Goal: Task Accomplishment & Management: Use online tool/utility

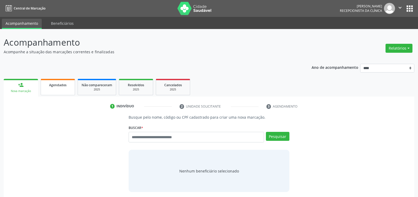
click at [56, 89] on link "Agendados" at bounding box center [58, 87] width 34 height 16
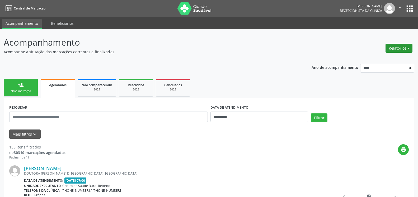
click at [403, 50] on button "Relatórios" at bounding box center [398, 48] width 27 height 9
click at [380, 59] on link "Agendamentos" at bounding box center [384, 59] width 57 height 7
select select "*"
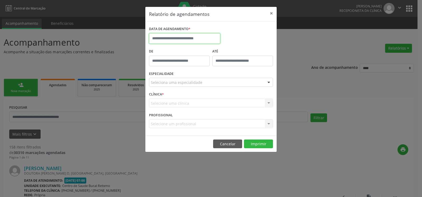
click at [184, 38] on input "text" at bounding box center [184, 38] width 71 height 11
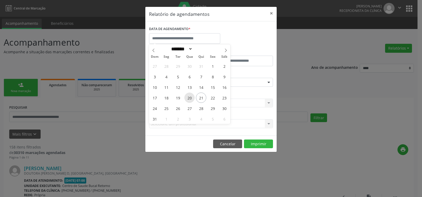
click at [190, 97] on span "20" at bounding box center [189, 98] width 10 height 10
type input "**********"
click at [190, 97] on span "20" at bounding box center [189, 98] width 10 height 10
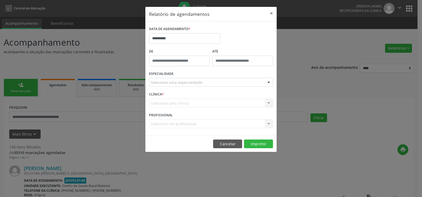
click at [199, 79] on div "Seleciona uma especialidade" at bounding box center [211, 82] width 124 height 9
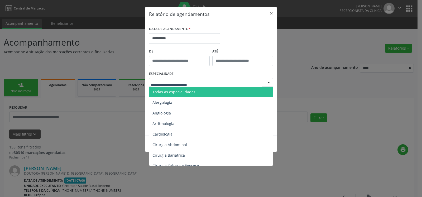
click at [195, 91] on span "Todas as especialidades" at bounding box center [211, 92] width 124 height 11
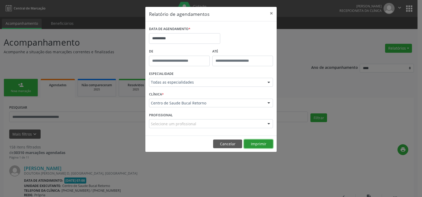
click at [258, 142] on button "Imprimir" at bounding box center [258, 144] width 29 height 9
